Goal: Transaction & Acquisition: Purchase product/service

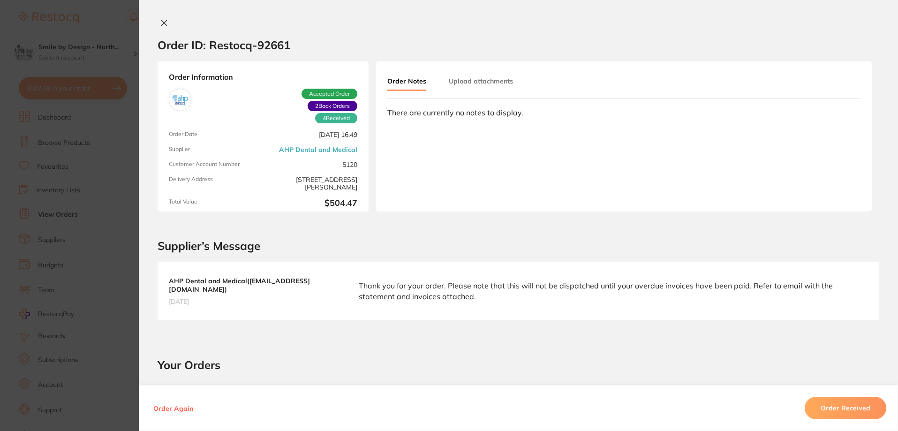
click at [164, 22] on icon at bounding box center [164, 23] width 8 height 8
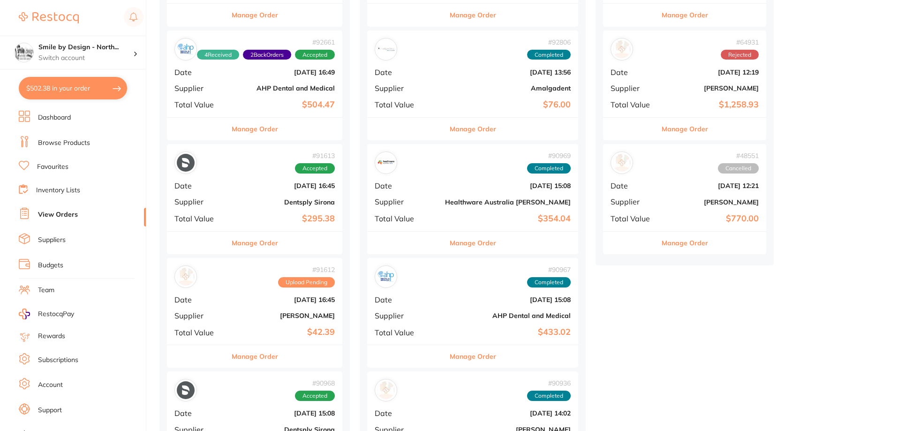
click at [71, 90] on button "$502.38 in your order" at bounding box center [73, 88] width 108 height 23
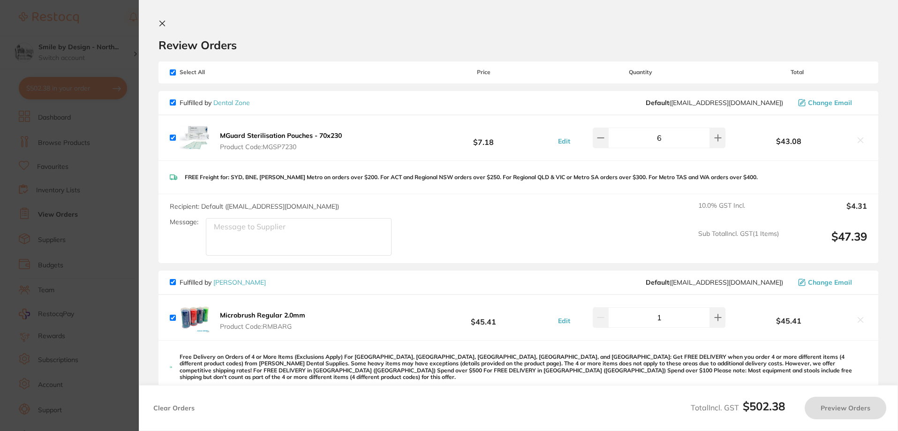
checkbox input "true"
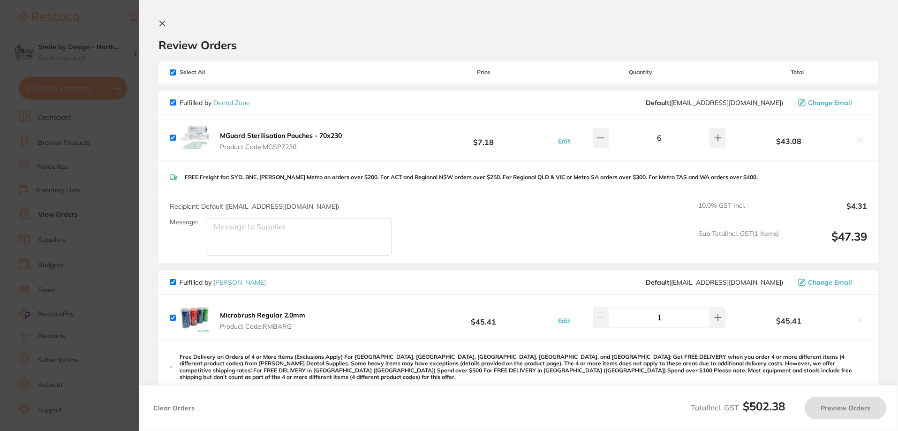
checkbox input "true"
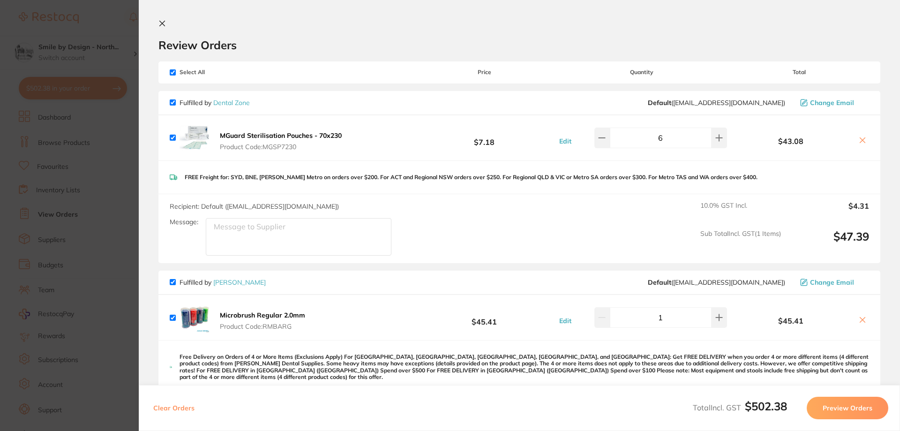
click at [174, 70] on input "checkbox" at bounding box center [173, 72] width 6 height 6
checkbox input "false"
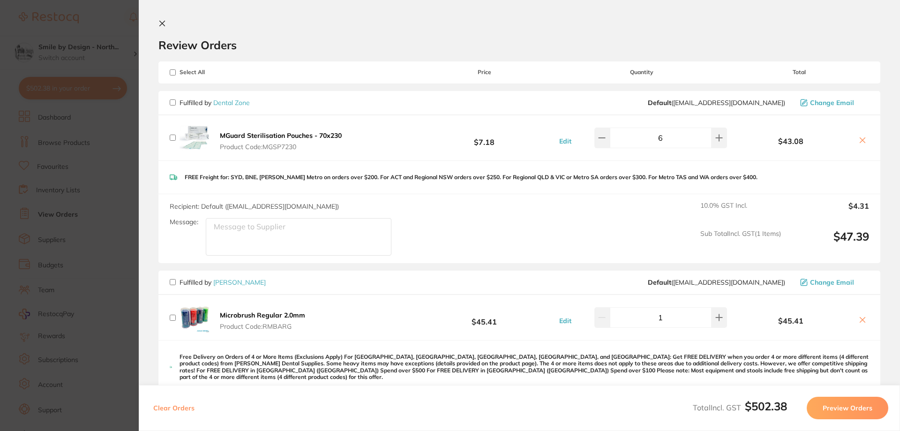
checkbox input "false"
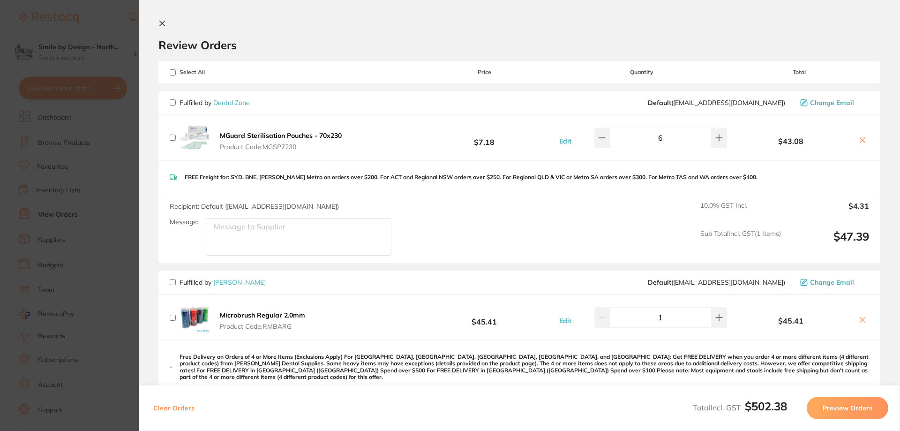
checkbox input "false"
click at [171, 73] on input "checkbox" at bounding box center [173, 72] width 6 height 6
checkbox input "true"
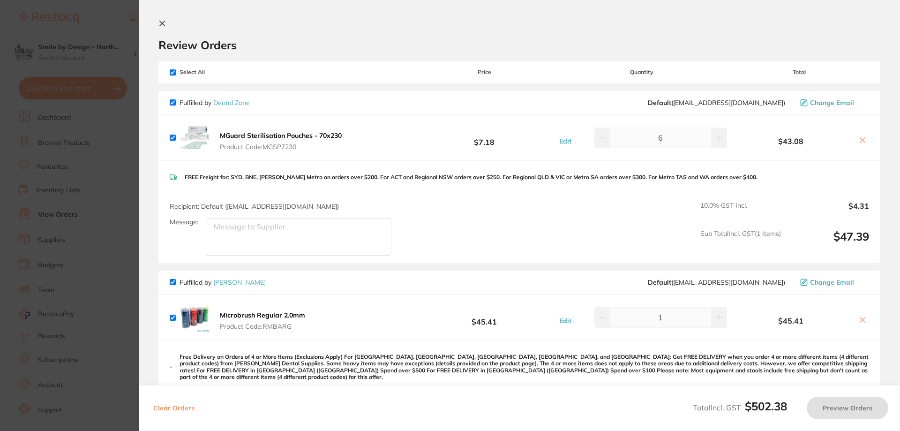
checkbox input "true"
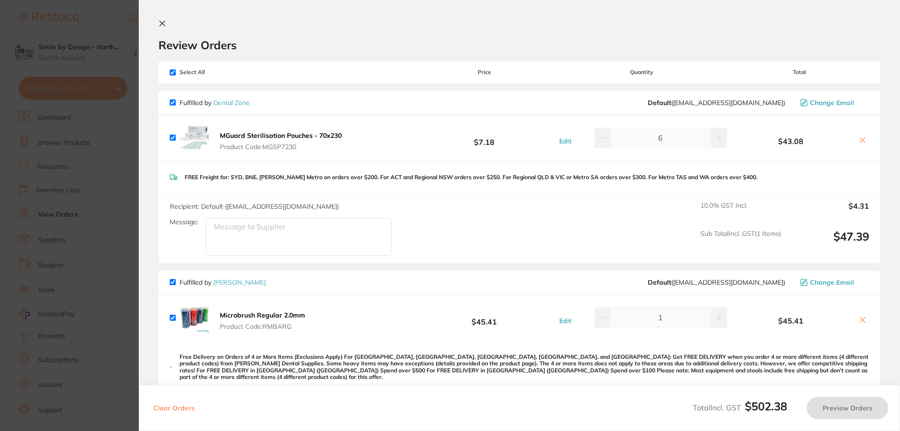
checkbox input "true"
click at [172, 282] on input "checkbox" at bounding box center [173, 282] width 6 height 6
checkbox input "false"
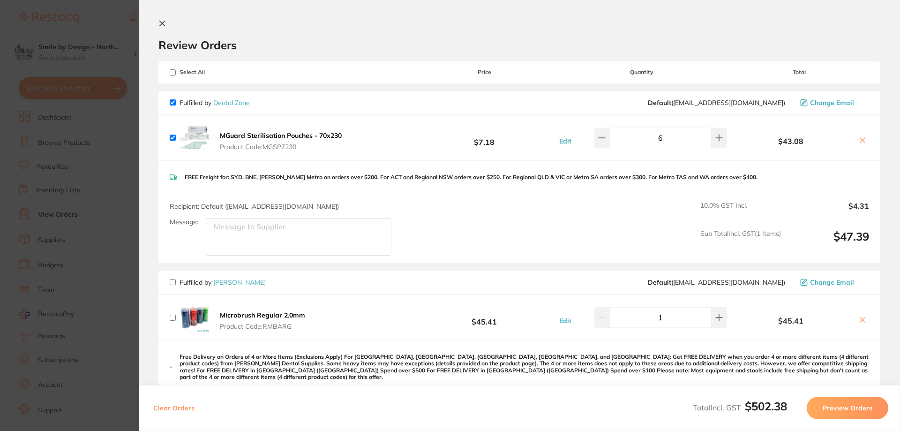
checkbox input "false"
click at [161, 23] on icon at bounding box center [162, 23] width 5 height 5
click at [94, 47] on h4 "Smile by Design - North..." at bounding box center [85, 47] width 95 height 9
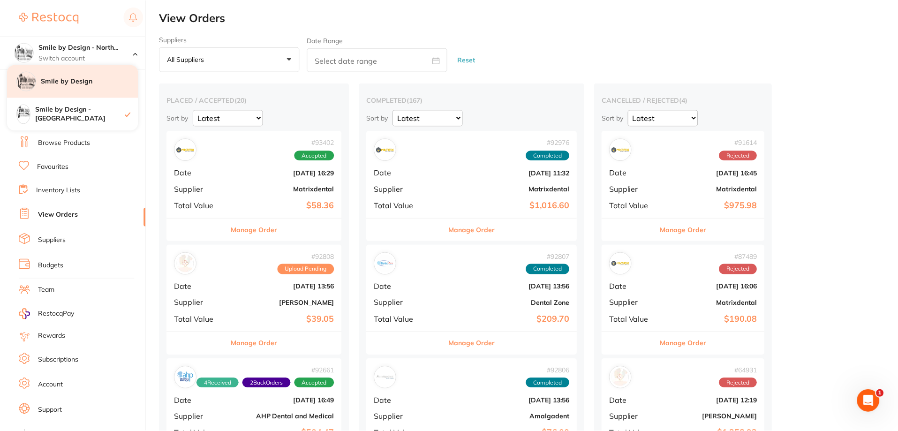
scroll to position [328, 0]
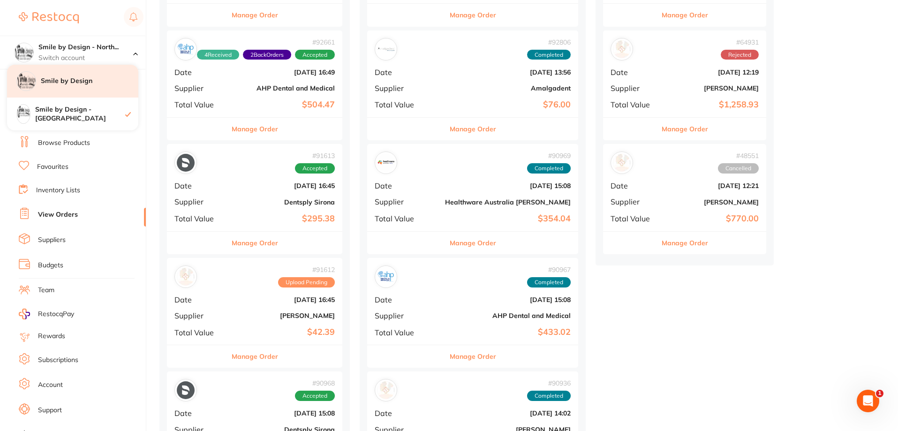
click at [92, 82] on h4 "Smile by Design" at bounding box center [90, 80] width 98 height 9
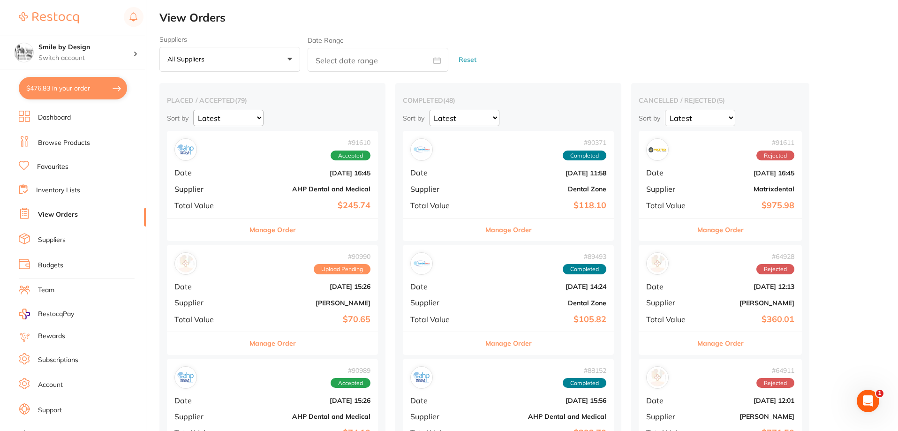
click at [70, 95] on button "$476.83 in your order" at bounding box center [73, 88] width 108 height 23
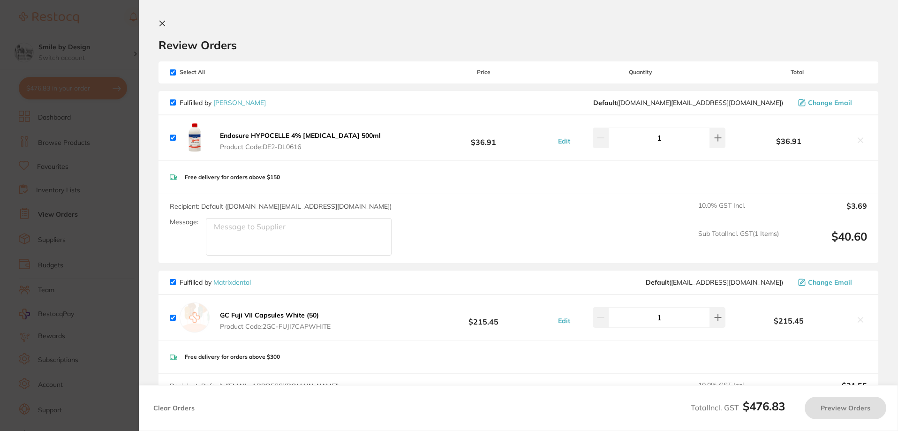
checkbox input "true"
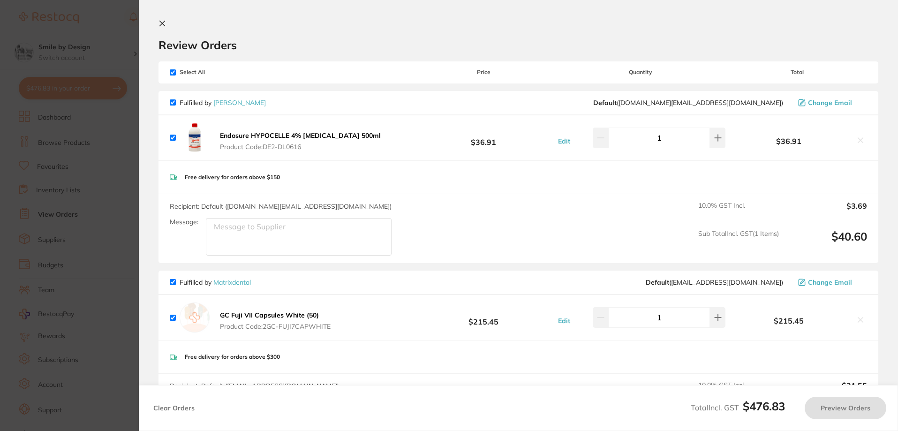
checkbox input "true"
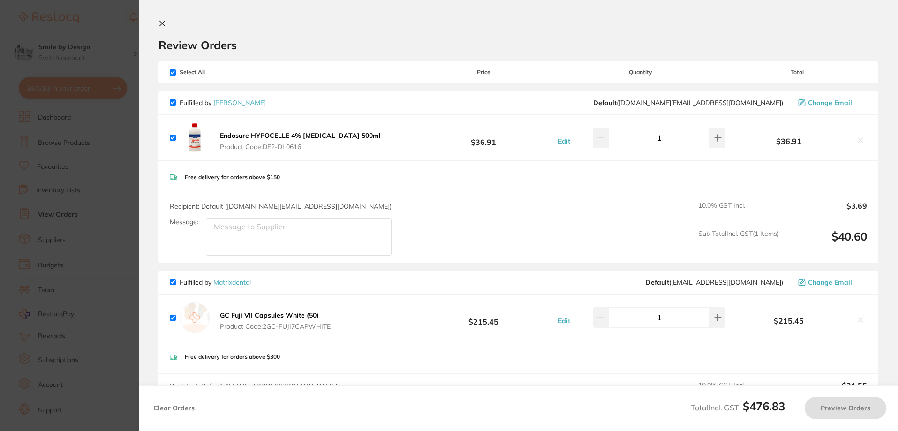
checkbox input "true"
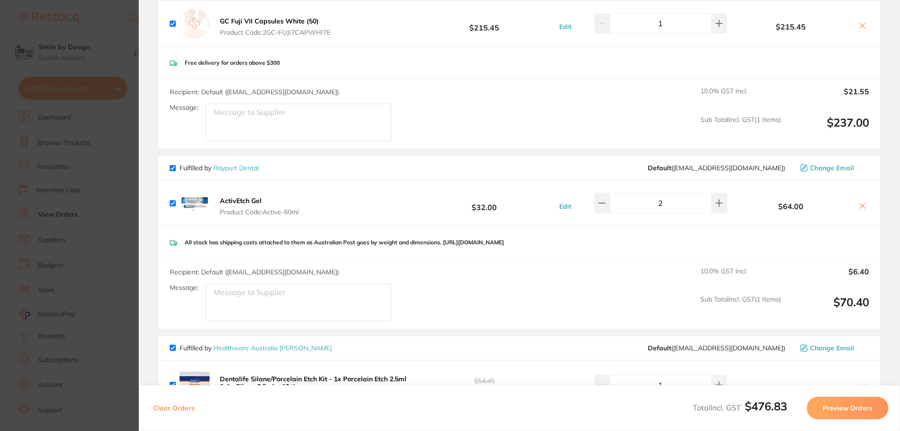
scroll to position [328, 0]
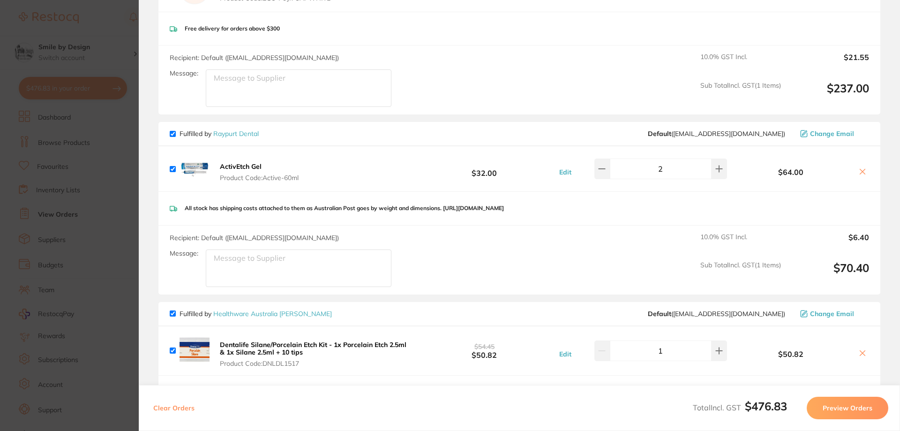
click at [260, 168] on b "ActivEtch Gel" at bounding box center [241, 166] width 42 height 8
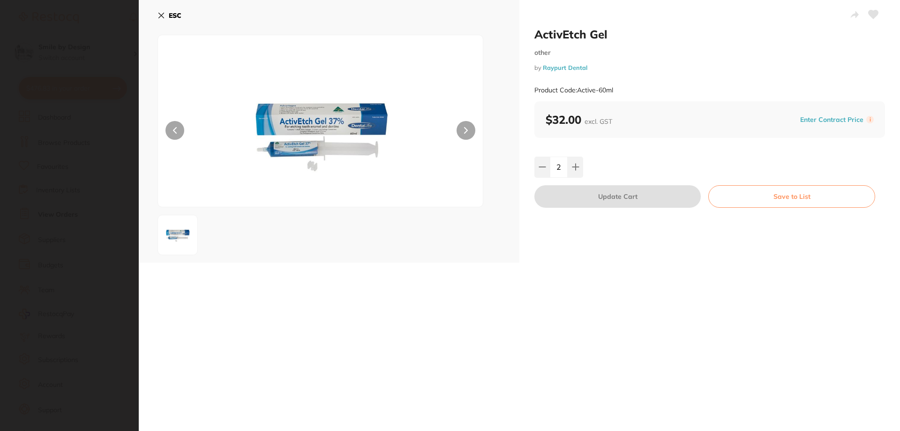
scroll to position [0, 0]
click at [161, 12] on icon at bounding box center [162, 16] width 8 height 8
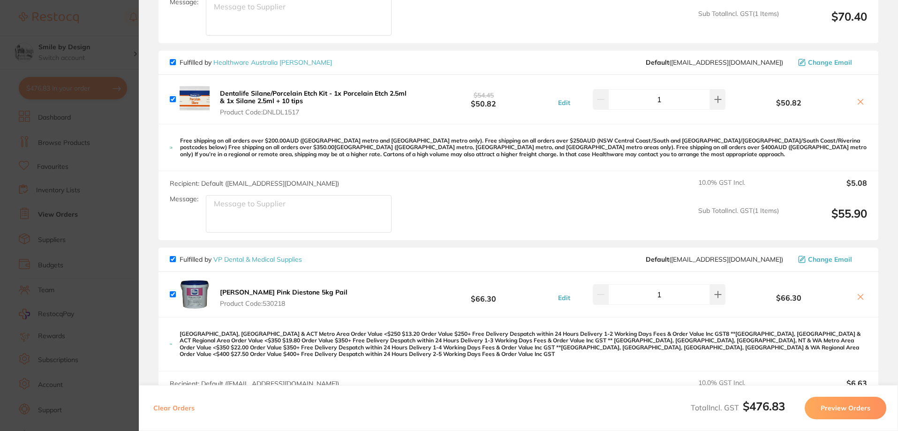
scroll to position [610, 0]
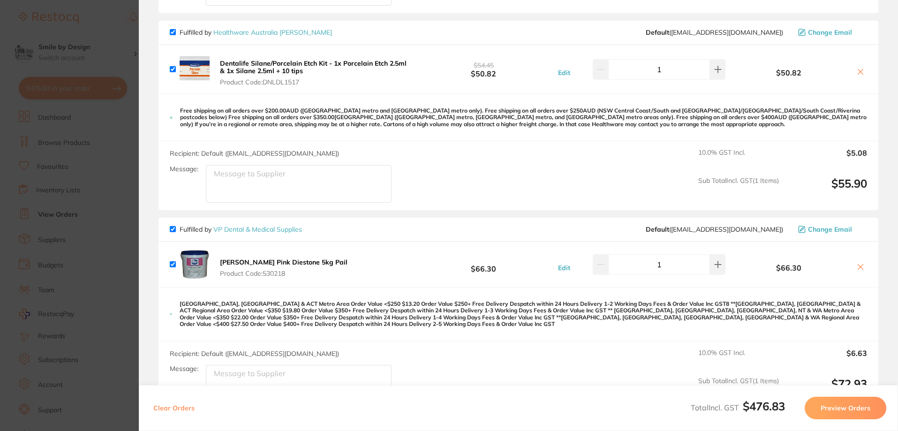
click at [277, 69] on b "Dentalife Silane/Porcelain Etch Kit - 1x Porcelain Etch 2.5ml & 1x Silane 2.5ml…" at bounding box center [313, 67] width 187 height 16
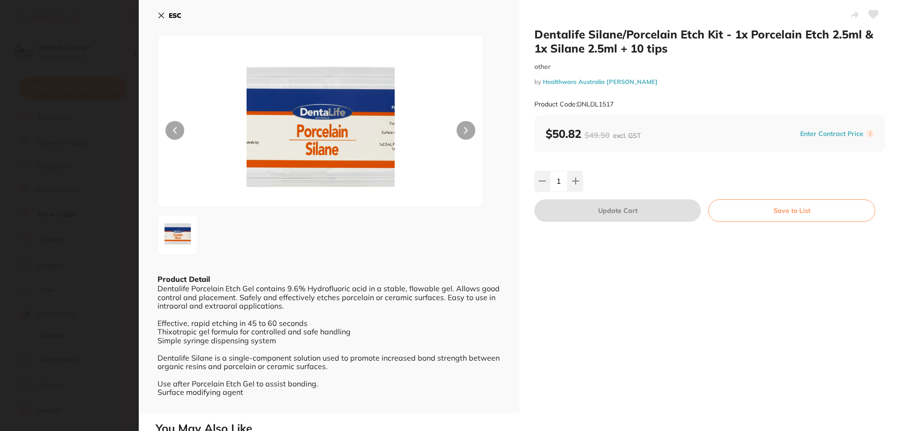
scroll to position [0, 0]
drag, startPoint x: 622, startPoint y: 38, endPoint x: 738, endPoint y: 36, distance: 116.3
click at [738, 36] on h2 "Dentalife Silane/Porcelain Etch Kit - 1x Porcelain Etch 2.5ml & 1x Silane 2.5ml…" at bounding box center [710, 41] width 351 height 28
click at [644, 313] on div "Dentalife Silane/Porcelain Etch Kit - 1x Porcelain Etch 2.5ml & 1x Silane 2.5ml…" at bounding box center [710, 206] width 381 height 413
click at [161, 15] on icon at bounding box center [161, 15] width 5 height 5
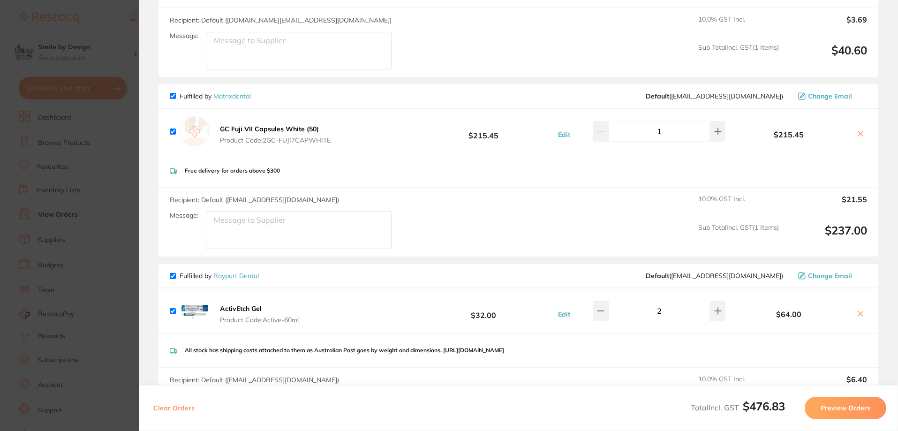
scroll to position [75, 0]
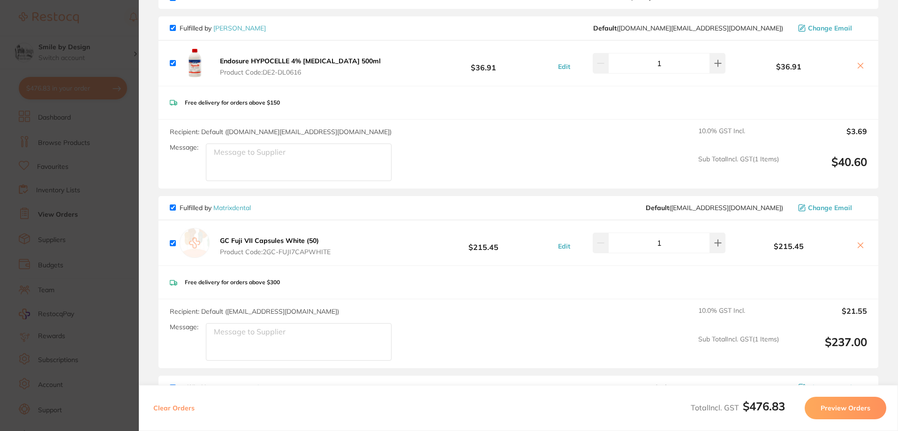
click at [96, 65] on section "Update RRP Set your pre negotiated price for this item. Item Agreed RRP (excl. …" at bounding box center [449, 215] width 898 height 431
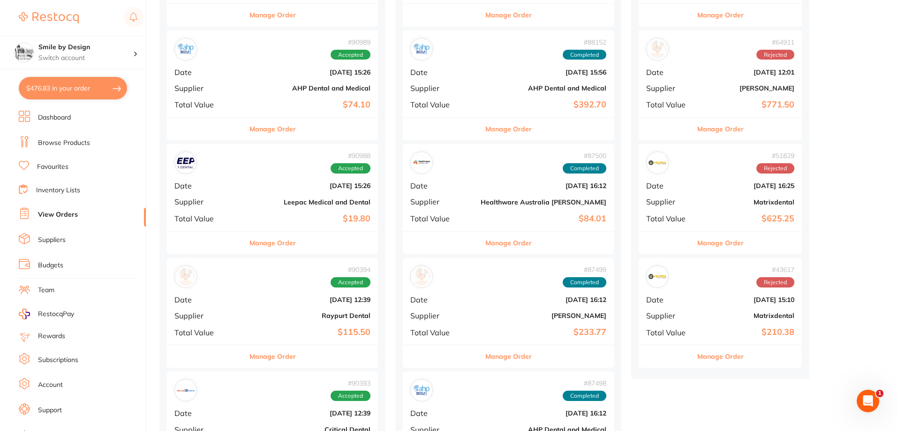
click at [75, 141] on link "Browse Products" at bounding box center [64, 142] width 52 height 9
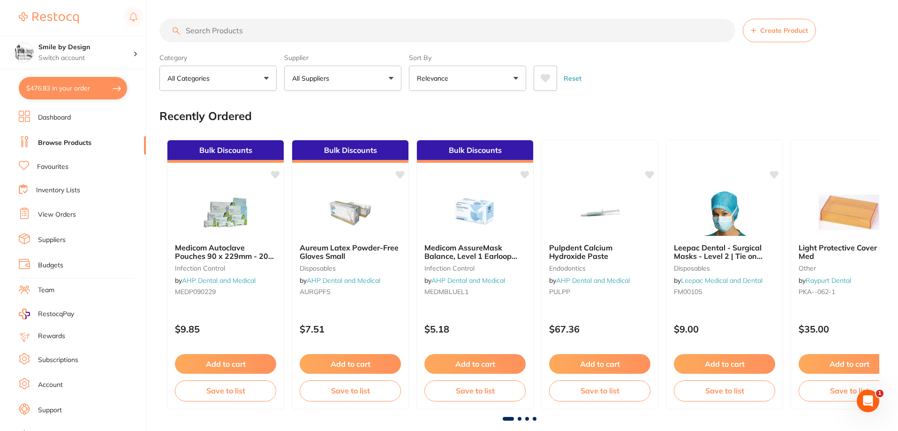
click at [79, 83] on button "$476.83 in your order" at bounding box center [73, 88] width 108 height 23
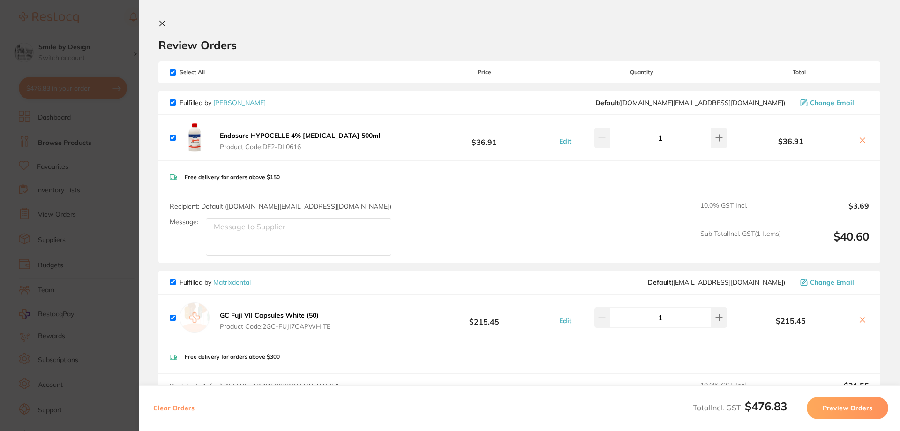
click at [97, 64] on section "Update RRP Set your pre negotiated price for this item. Item Agreed RRP (excl. …" at bounding box center [450, 215] width 900 height 431
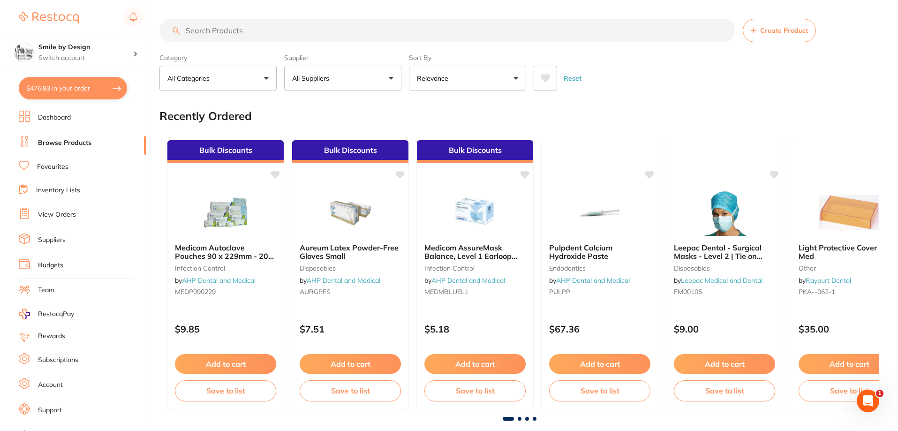
click at [224, 26] on input "search" at bounding box center [447, 30] width 576 height 23
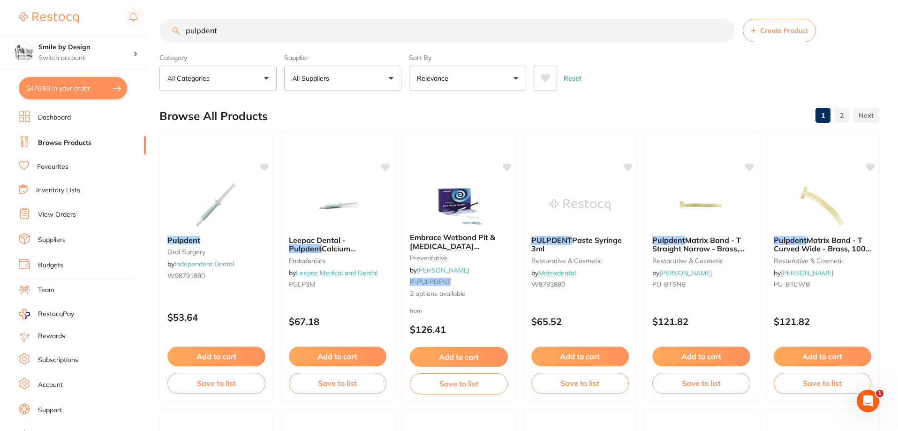
type input "pulpdent"
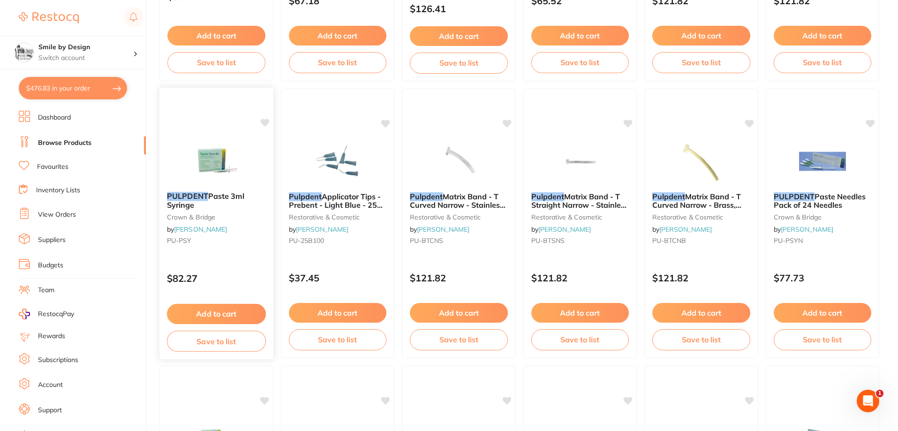
scroll to position [328, 0]
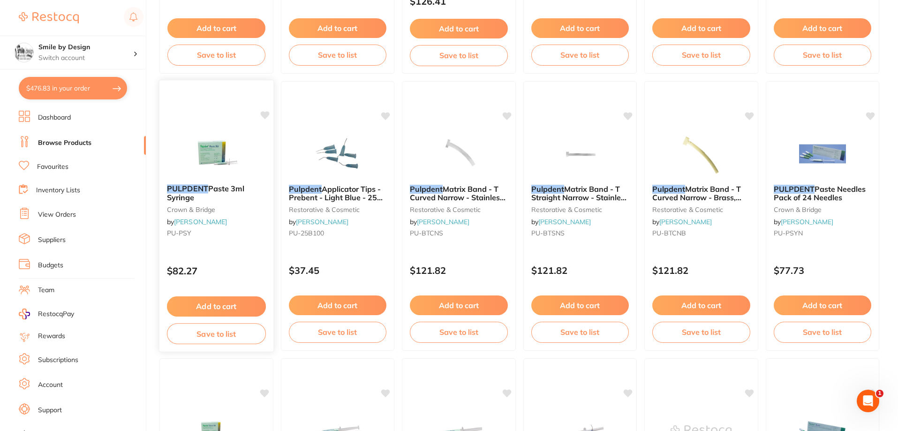
click at [216, 302] on button "Add to cart" at bounding box center [216, 306] width 99 height 20
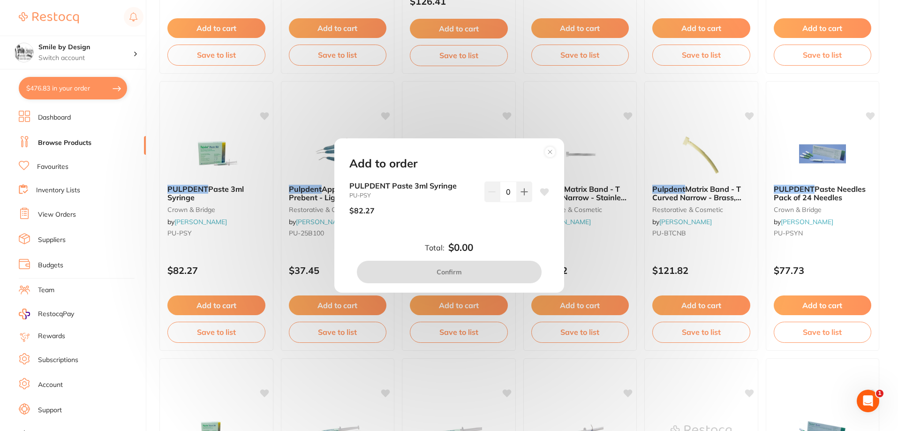
scroll to position [0, 0]
click at [525, 189] on icon at bounding box center [524, 192] width 8 height 8
type input "1"
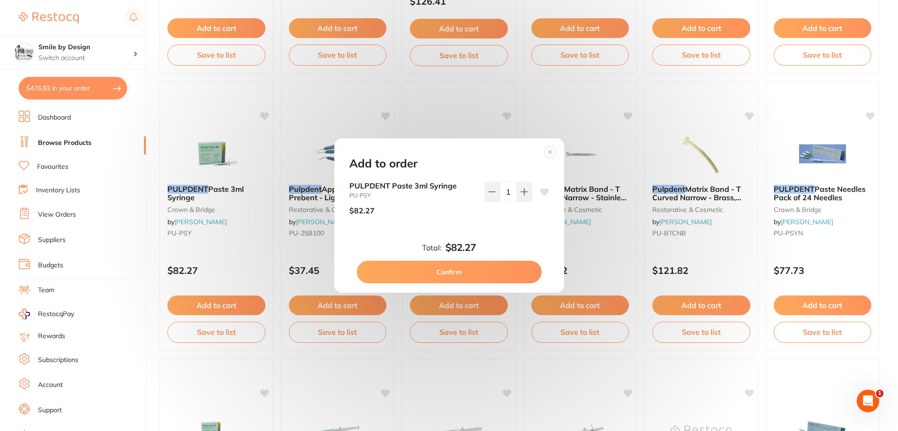
click at [473, 272] on button "Confirm" at bounding box center [449, 272] width 185 height 23
checkbox input "false"
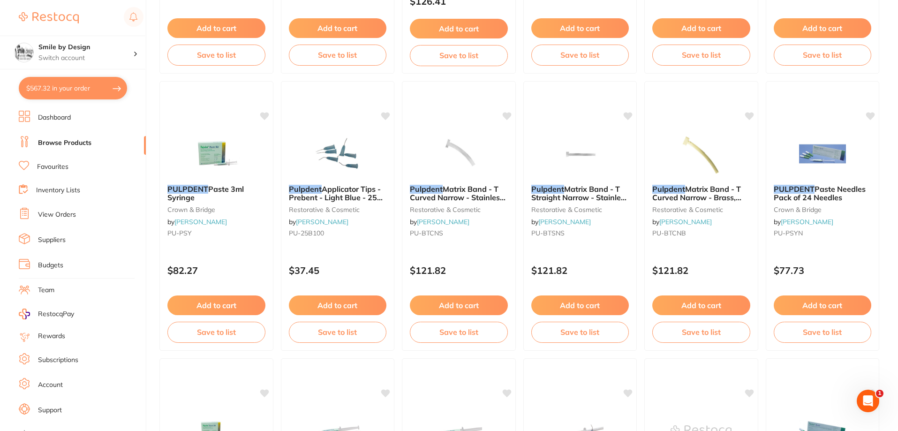
click at [43, 83] on button "$567.32 in your order" at bounding box center [73, 88] width 108 height 23
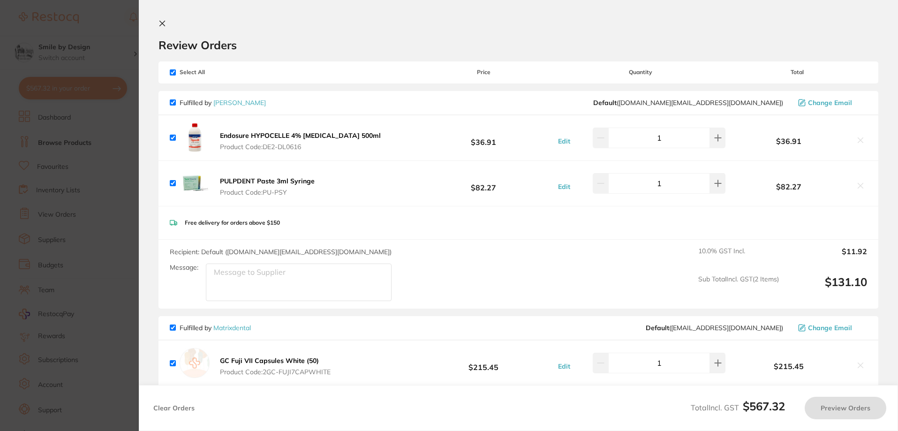
checkbox input "true"
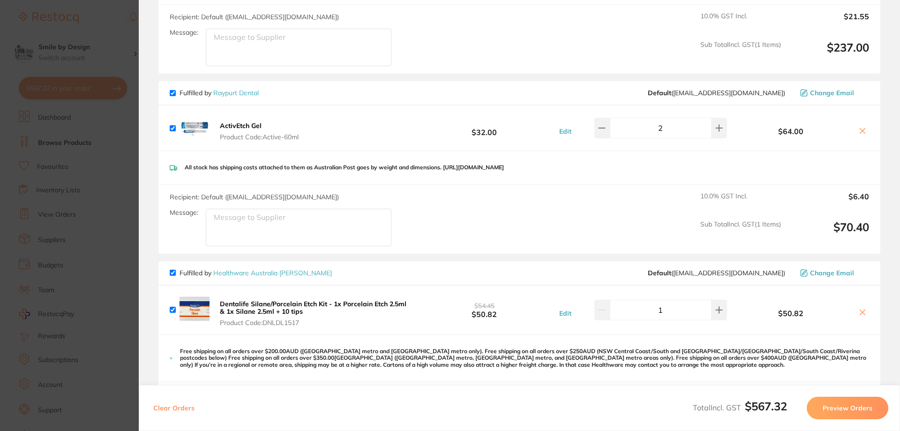
scroll to position [422, 0]
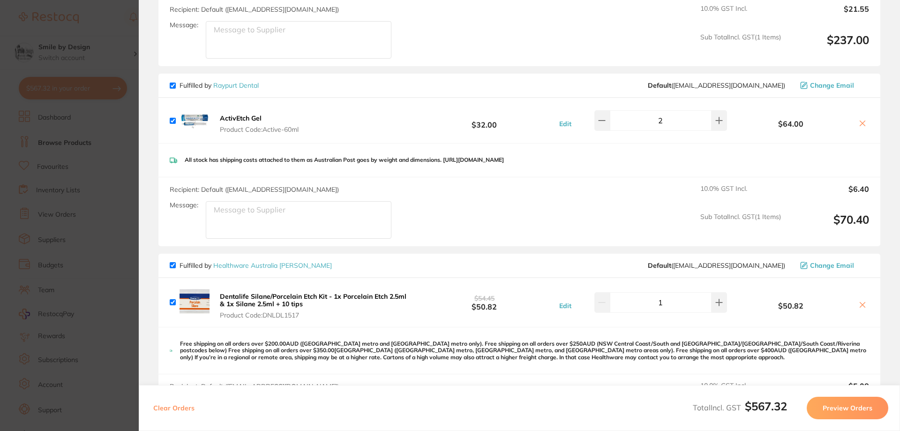
click at [859, 121] on icon at bounding box center [863, 124] width 8 height 8
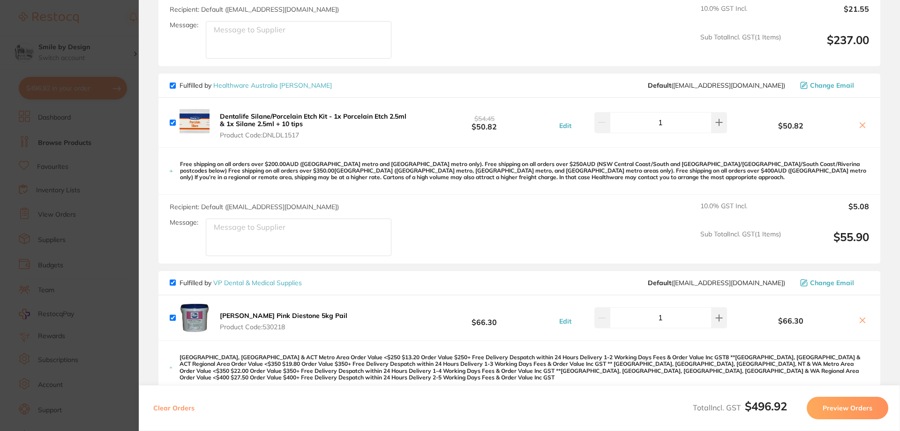
checkbox input "true"
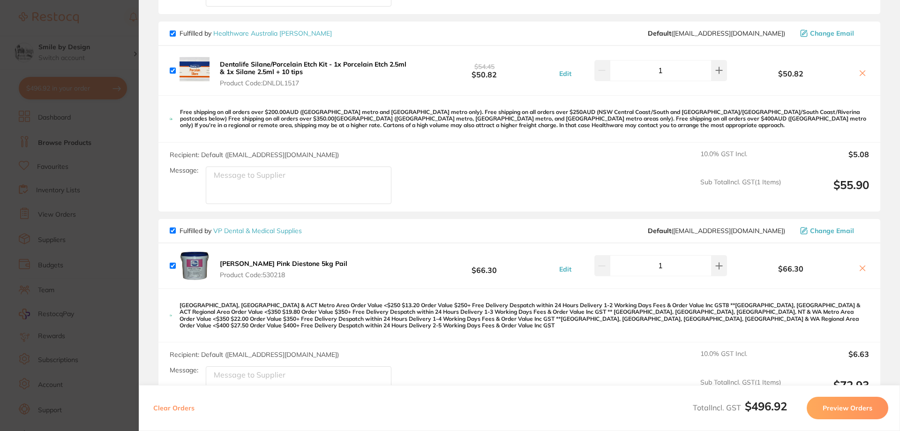
scroll to position [516, 0]
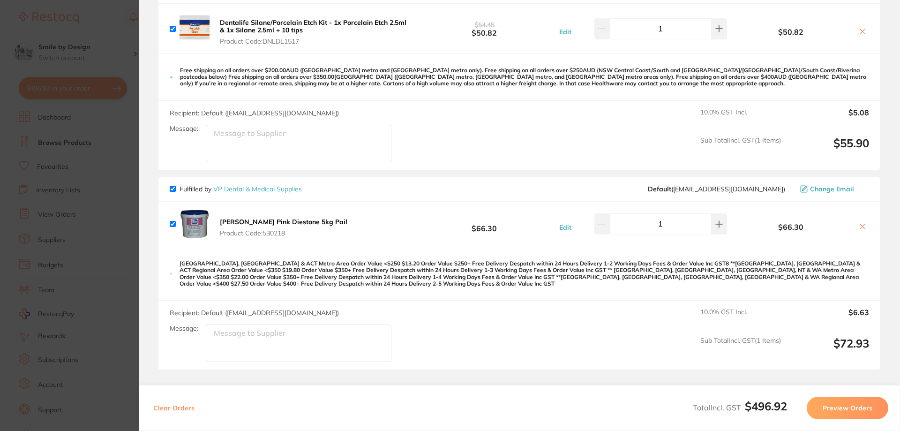
click at [86, 99] on section "Update RRP Set your pre negotiated price for this item. Item Agreed RRP (excl. …" at bounding box center [450, 215] width 900 height 431
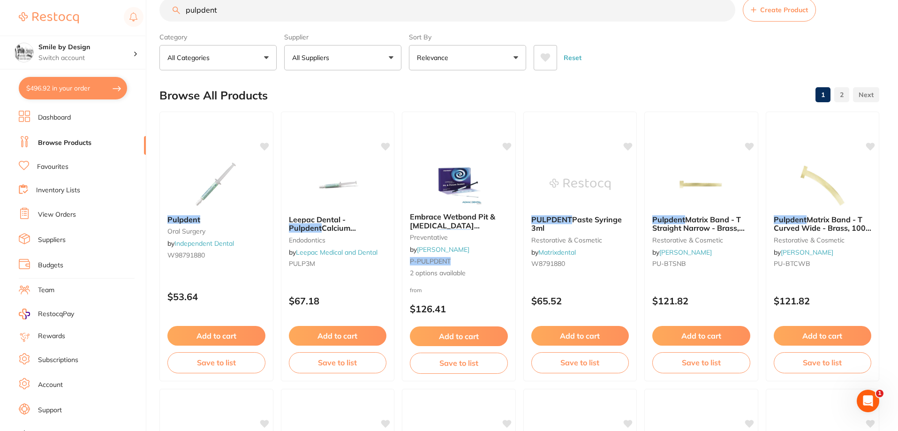
scroll to position [0, 0]
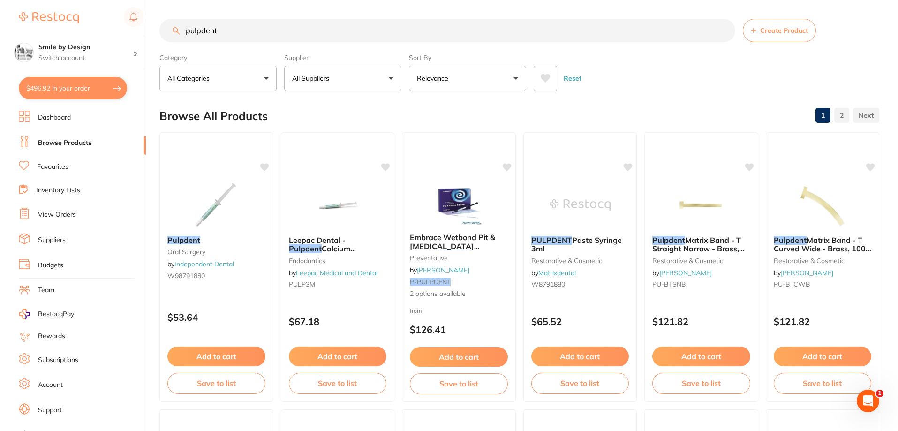
drag, startPoint x: 196, startPoint y: 34, endPoint x: 147, endPoint y: 34, distance: 49.7
click at [147, 34] on div "$496.92 Smile by Design Switch account Smile by Design Smile by Design - [GEOGR…" at bounding box center [449, 215] width 898 height 431
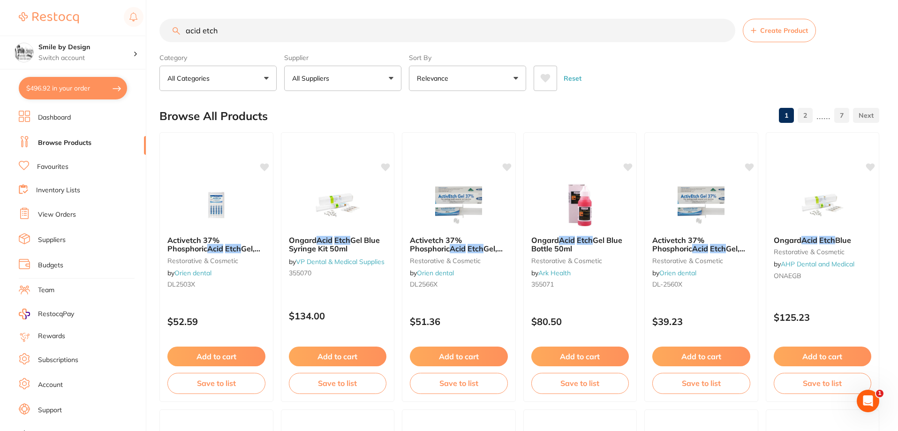
drag, startPoint x: 204, startPoint y: 31, endPoint x: 177, endPoint y: 31, distance: 27.2
click at [177, 31] on div "acid etch Create Product" at bounding box center [519, 30] width 720 height 23
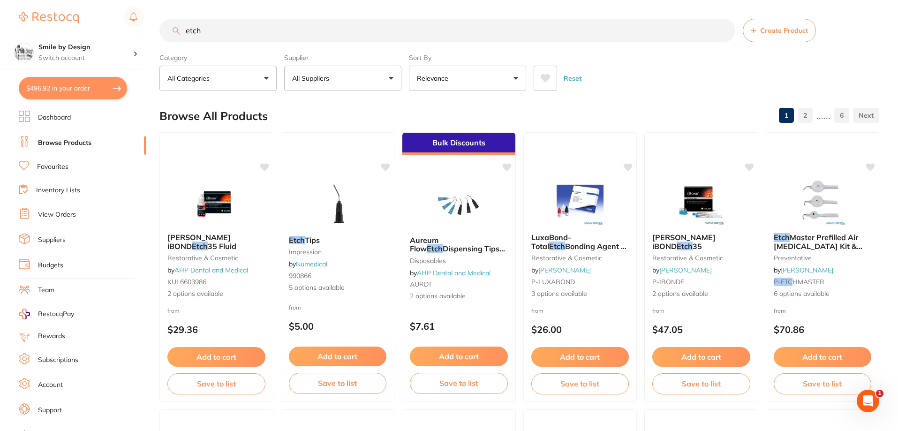
click at [334, 38] on input "etch" at bounding box center [447, 30] width 576 height 23
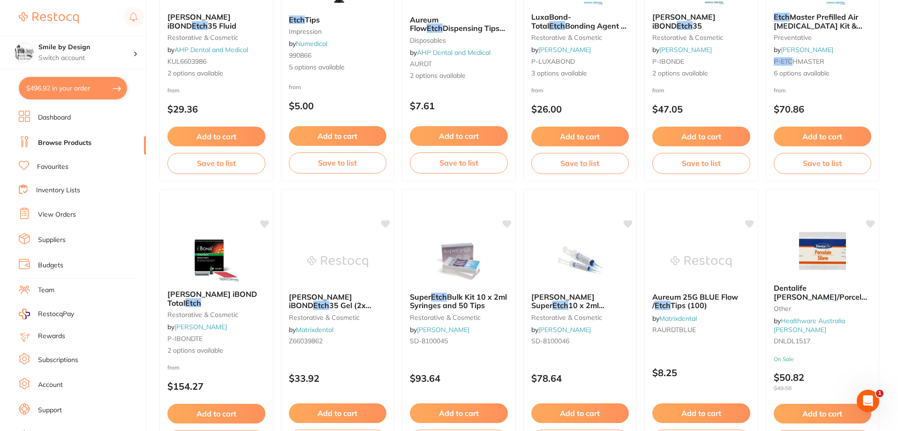
scroll to position [223, 0]
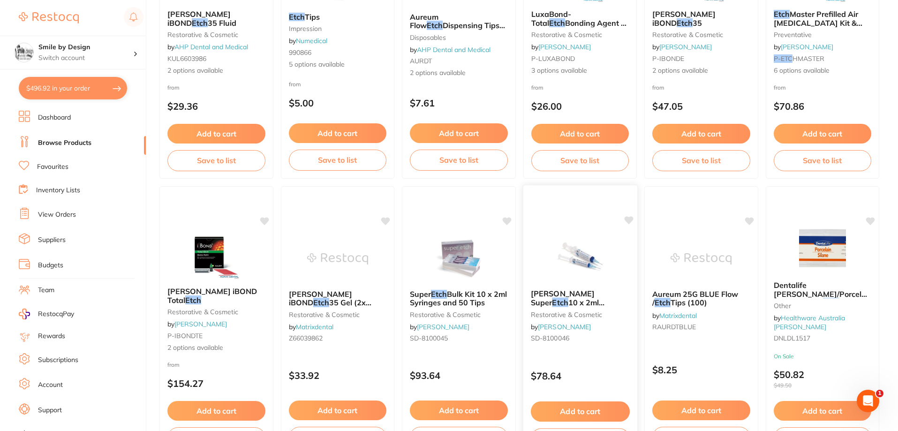
type input "etch"
click at [581, 412] on button "Add to cart" at bounding box center [579, 411] width 99 height 20
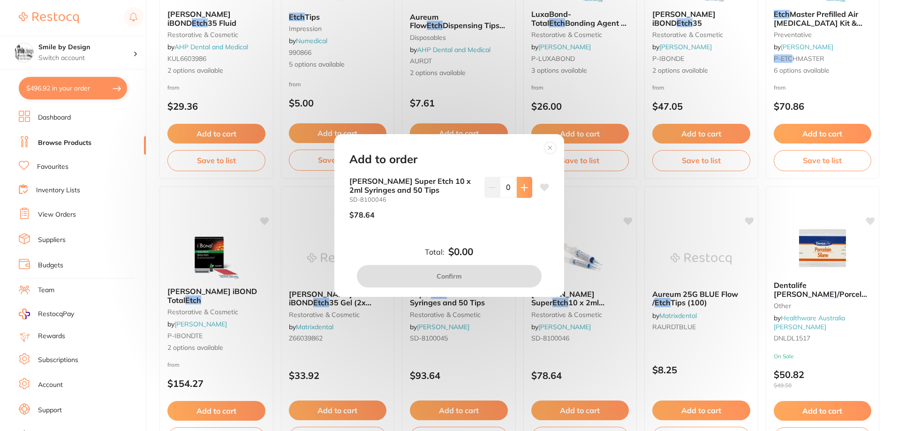
click at [520, 189] on icon at bounding box center [524, 188] width 8 height 8
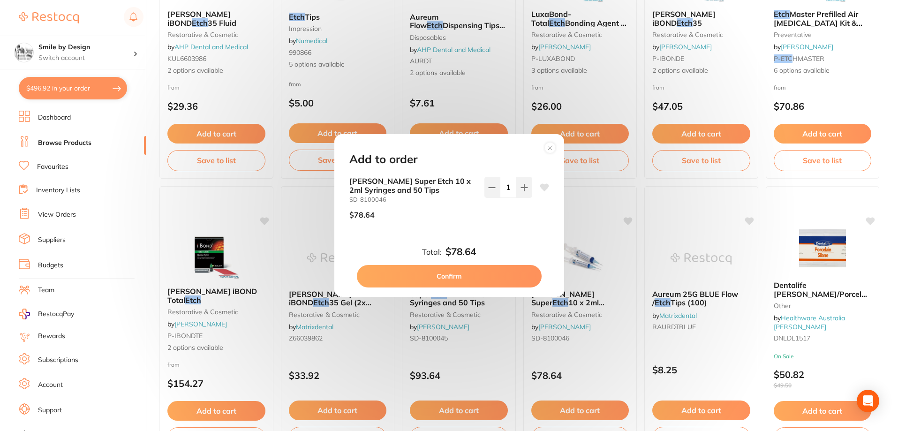
type input "1"
click at [469, 281] on button "Confirm" at bounding box center [449, 276] width 185 height 23
checkbox input "false"
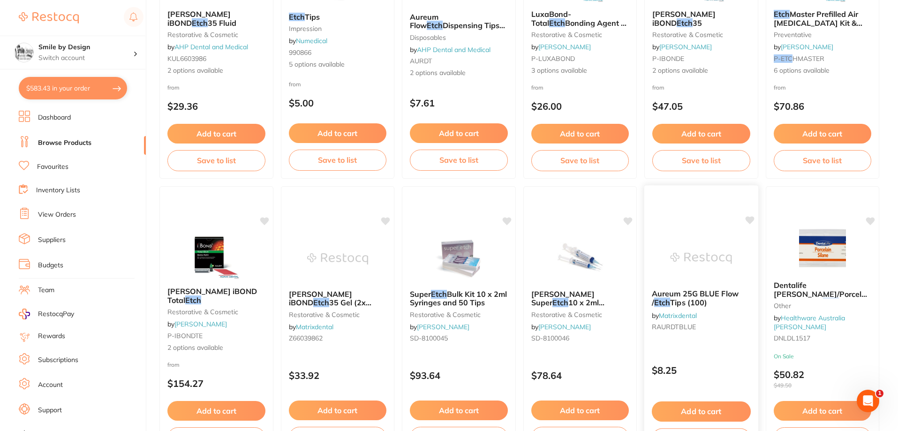
scroll to position [561, 0]
drag, startPoint x: 79, startPoint y: 91, endPoint x: 518, endPoint y: 173, distance: 446.1
click at [79, 91] on button "$583.43 in your order" at bounding box center [73, 88] width 108 height 23
checkbox input "true"
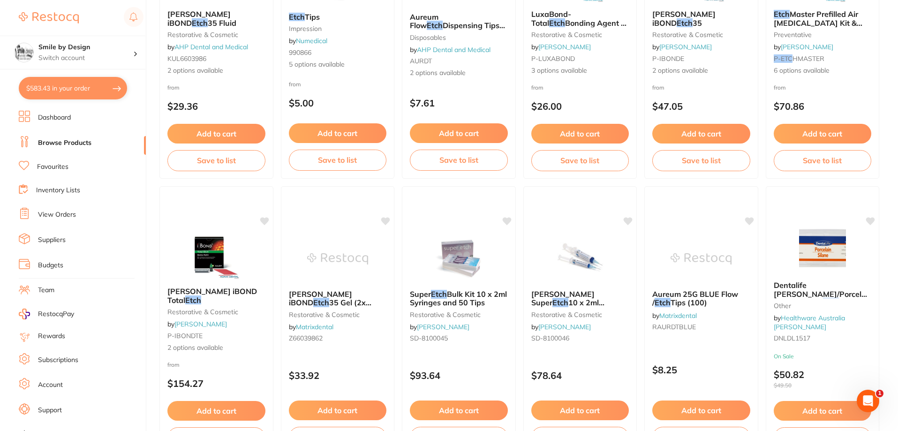
checkbox input "true"
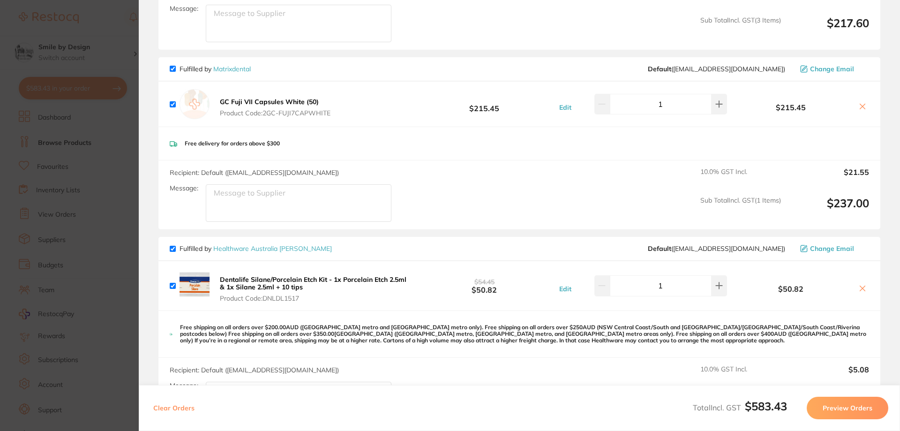
scroll to position [328, 0]
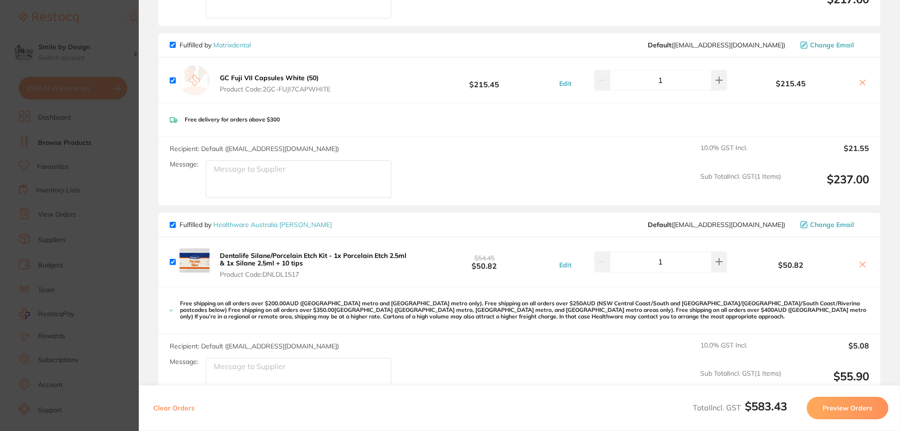
click at [114, 86] on section "Update RRP Set your pre negotiated price for this item. Item Agreed RRP (excl. …" at bounding box center [450, 215] width 900 height 431
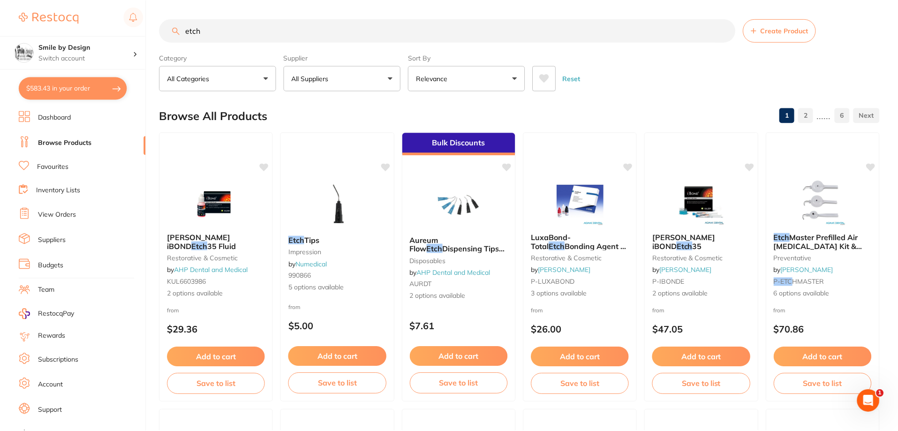
scroll to position [223, 0]
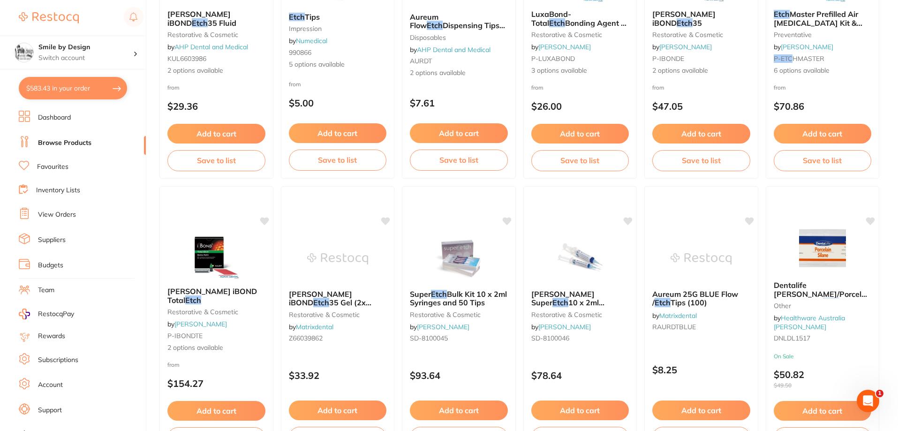
click at [73, 216] on link "View Orders" at bounding box center [57, 214] width 38 height 9
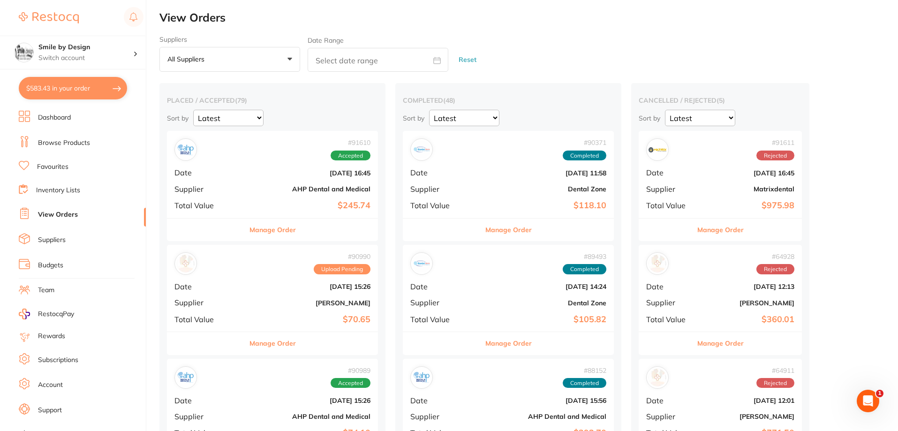
click at [75, 146] on link "Browse Products" at bounding box center [64, 142] width 52 height 9
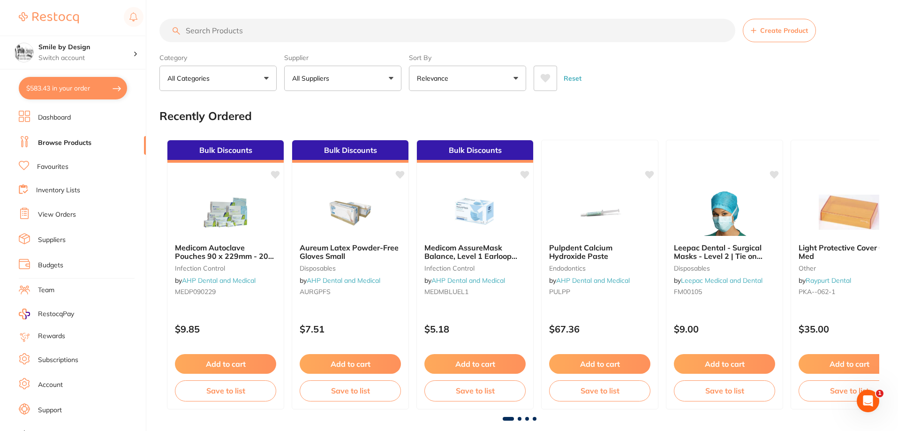
click at [316, 30] on input "search" at bounding box center [447, 30] width 576 height 23
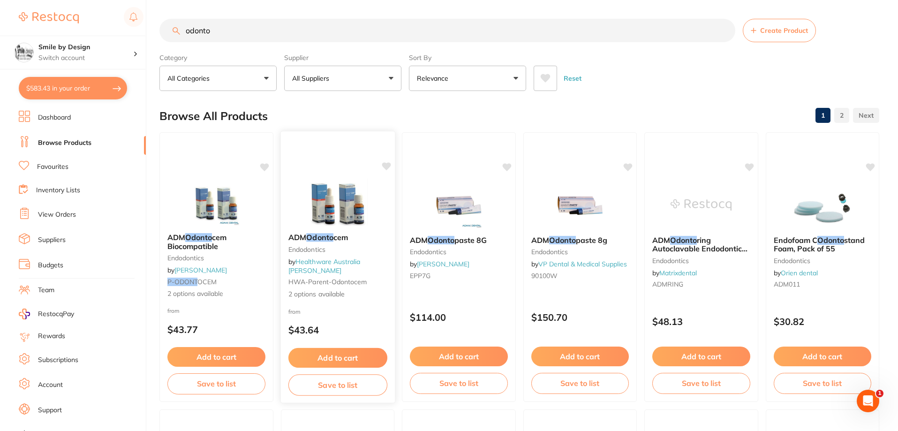
click at [332, 354] on button "Add to cart" at bounding box center [337, 358] width 99 height 20
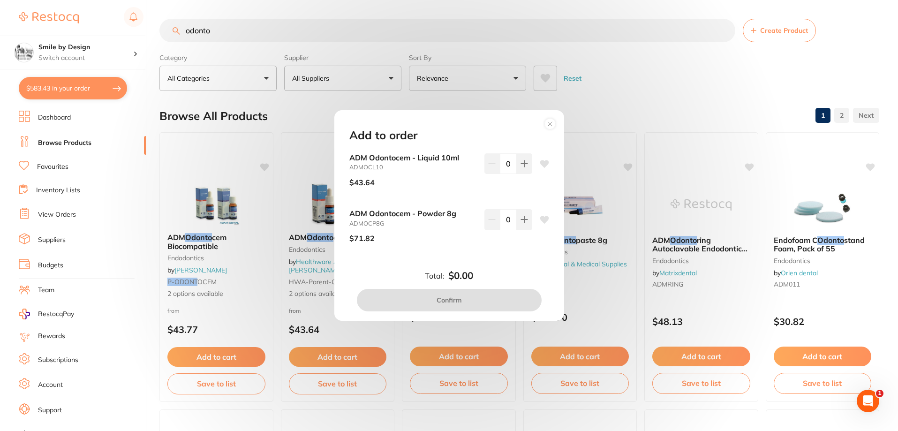
click at [551, 122] on icon at bounding box center [550, 124] width 4 height 4
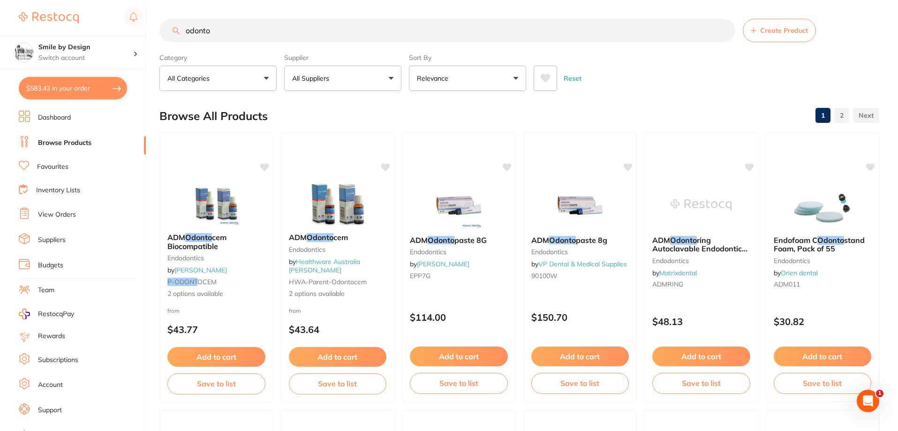
click at [314, 30] on input "odonto" at bounding box center [447, 30] width 576 height 23
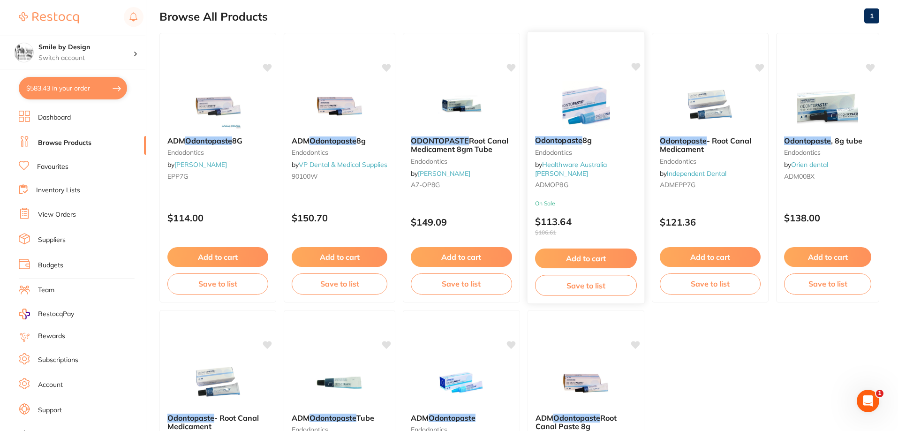
scroll to position [47, 0]
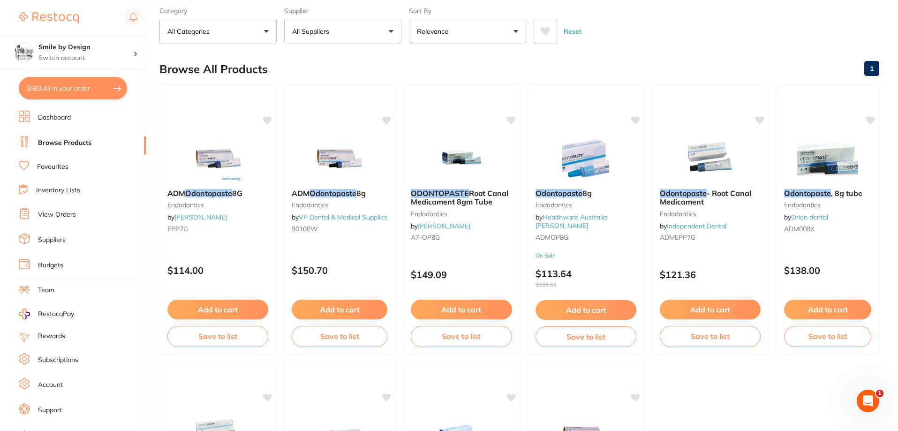
type input "odontopaste"
click at [59, 80] on button "$583.43 in your order" at bounding box center [73, 88] width 108 height 23
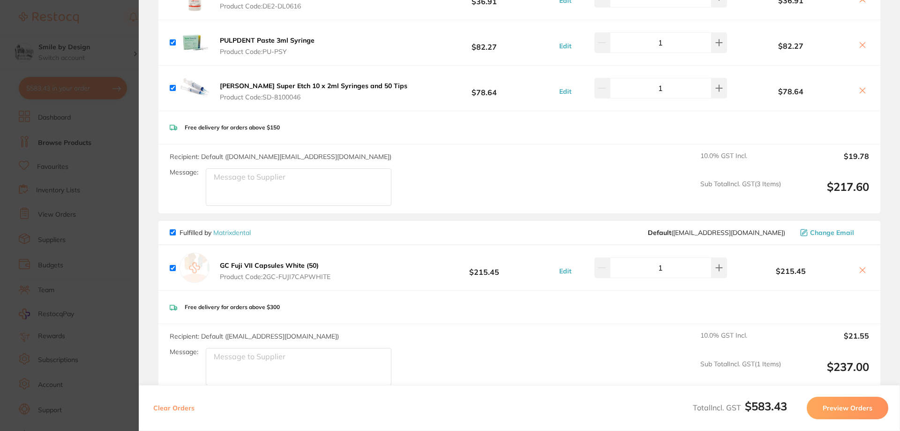
scroll to position [0, 0]
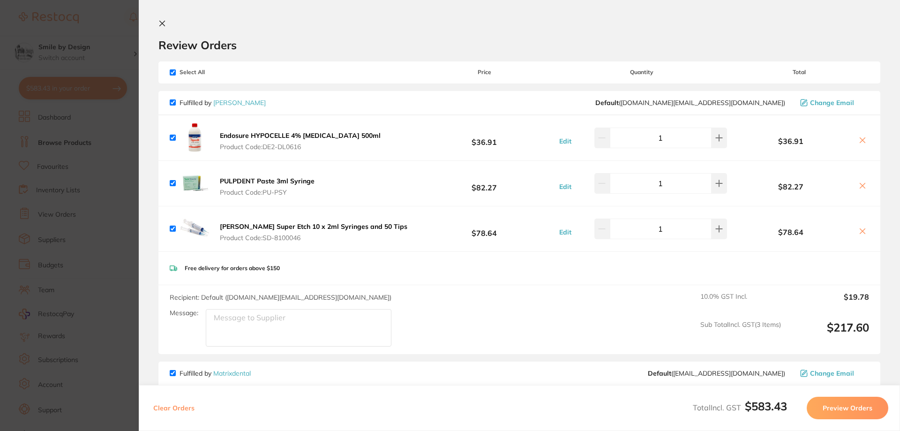
click at [164, 28] on button at bounding box center [163, 24] width 11 height 9
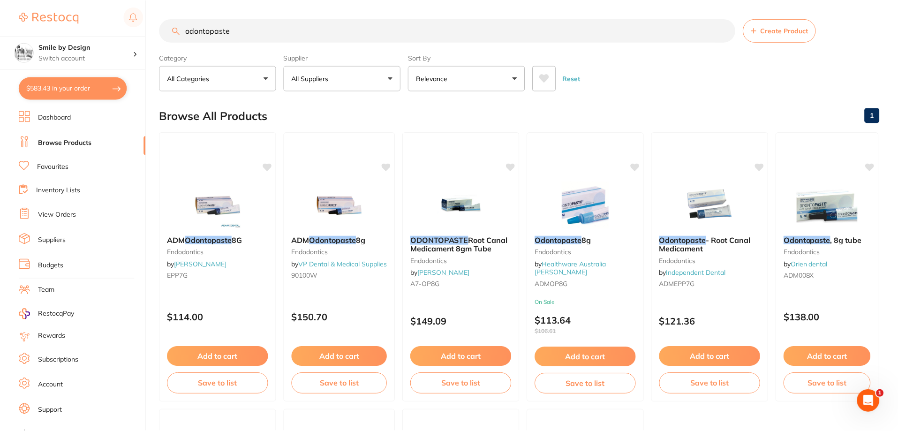
scroll to position [47, 0]
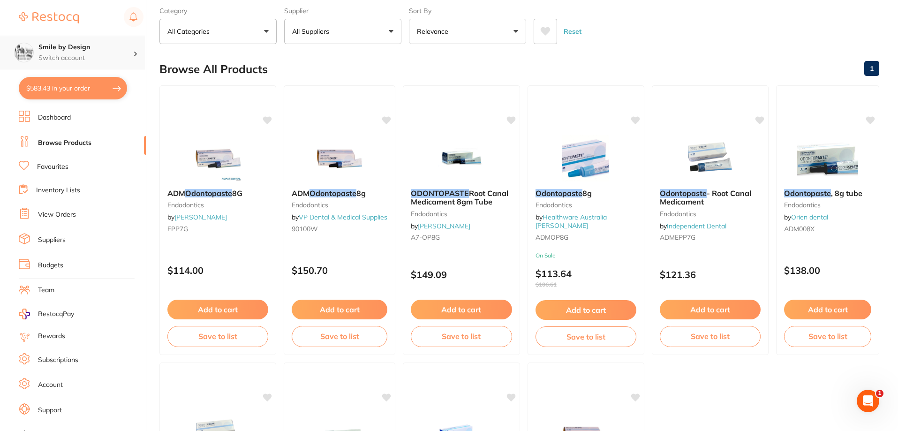
click at [66, 45] on h4 "Smile by Design" at bounding box center [85, 47] width 95 height 9
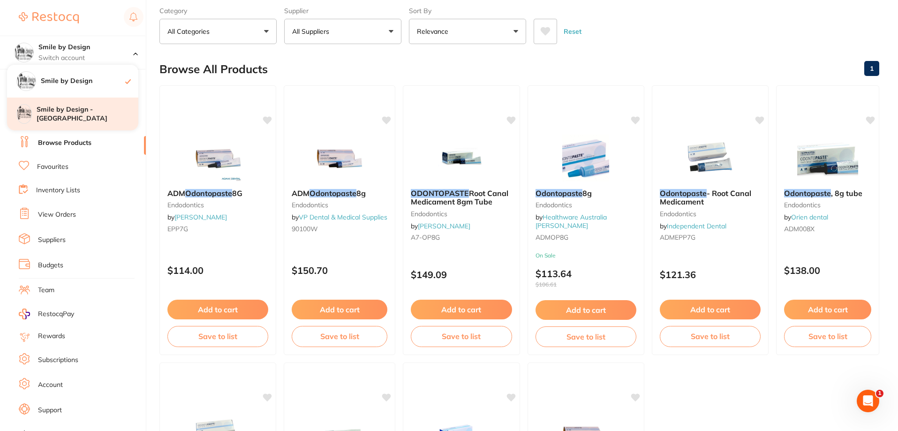
click at [73, 120] on h4 "Smile by Design - [GEOGRAPHIC_DATA]" at bounding box center [88, 114] width 102 height 18
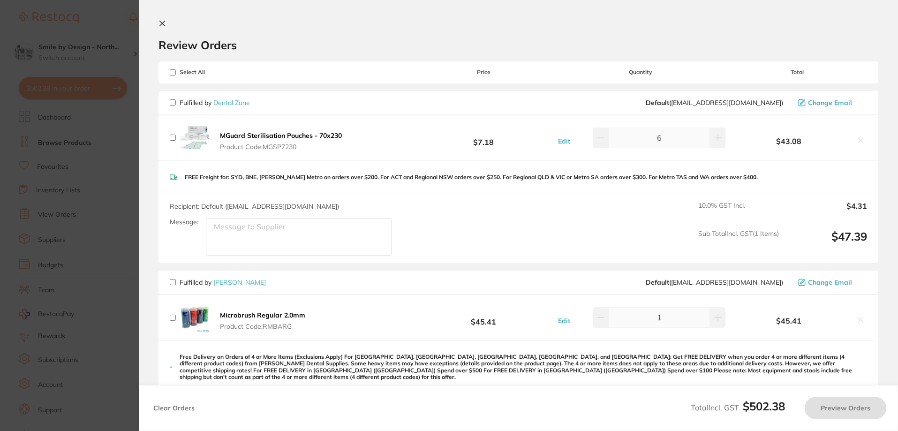
click at [171, 100] on input "checkbox" at bounding box center [173, 102] width 6 height 6
checkbox input "true"
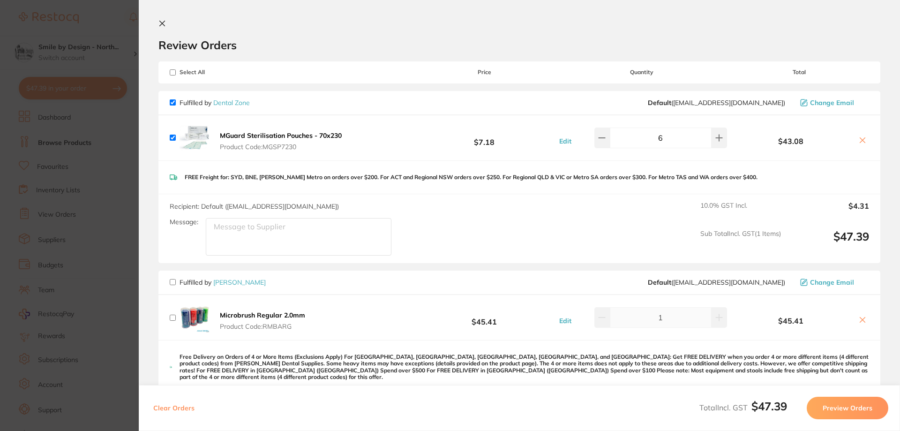
scroll to position [328, 0]
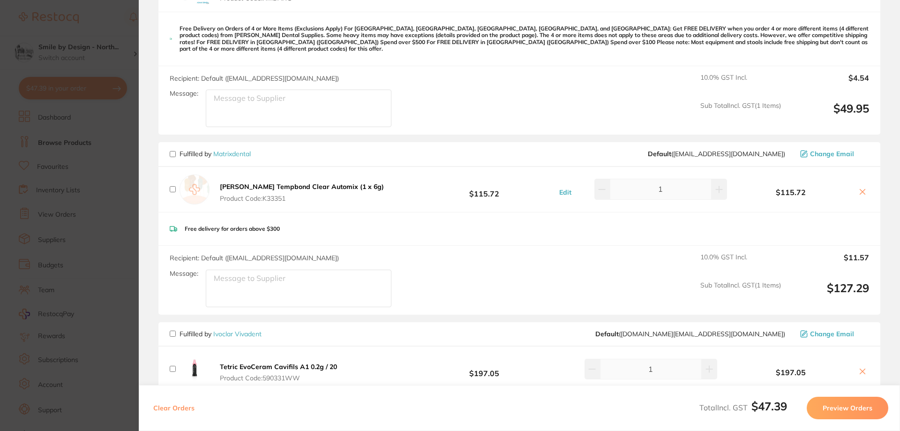
click at [172, 151] on input "checkbox" at bounding box center [173, 154] width 6 height 6
checkbox input "true"
click at [175, 331] on input "checkbox" at bounding box center [173, 334] width 6 height 6
checkbox input "true"
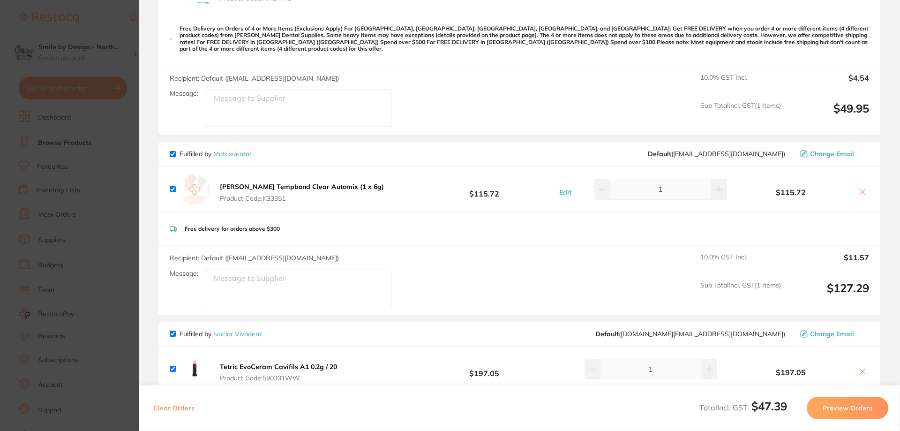
checkbox input "true"
click at [850, 405] on button "Preview Orders" at bounding box center [848, 408] width 82 height 23
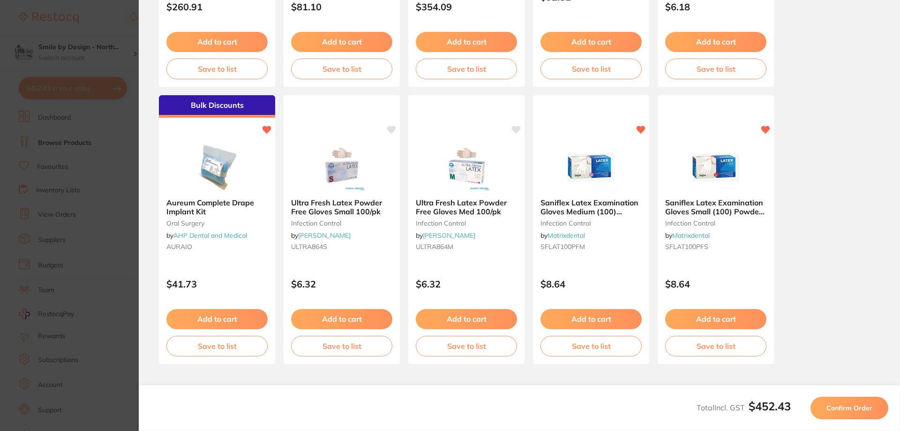
scroll to position [246, 0]
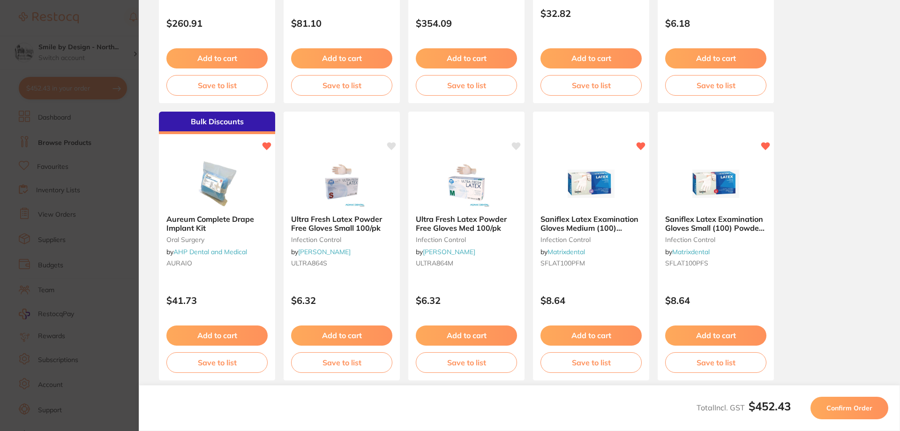
click at [843, 406] on span "Confirm Order" at bounding box center [850, 408] width 46 height 8
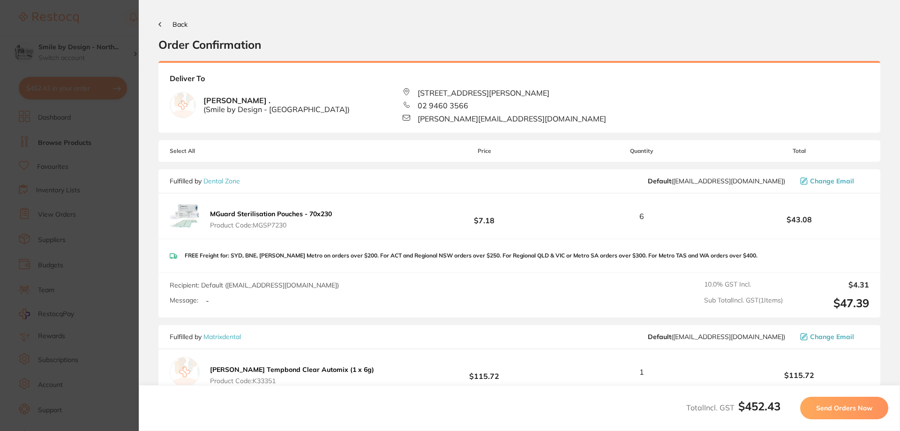
scroll to position [0, 0]
click at [872, 411] on span "Send Orders Now" at bounding box center [844, 408] width 56 height 8
